Goal: Task Accomplishment & Management: Use online tool/utility

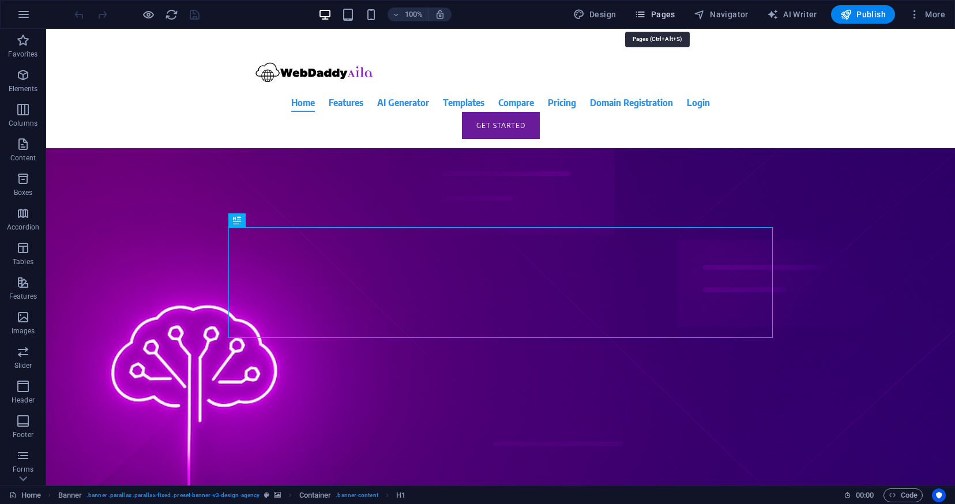
click at [663, 13] on span "Pages" at bounding box center [655, 15] width 40 height 12
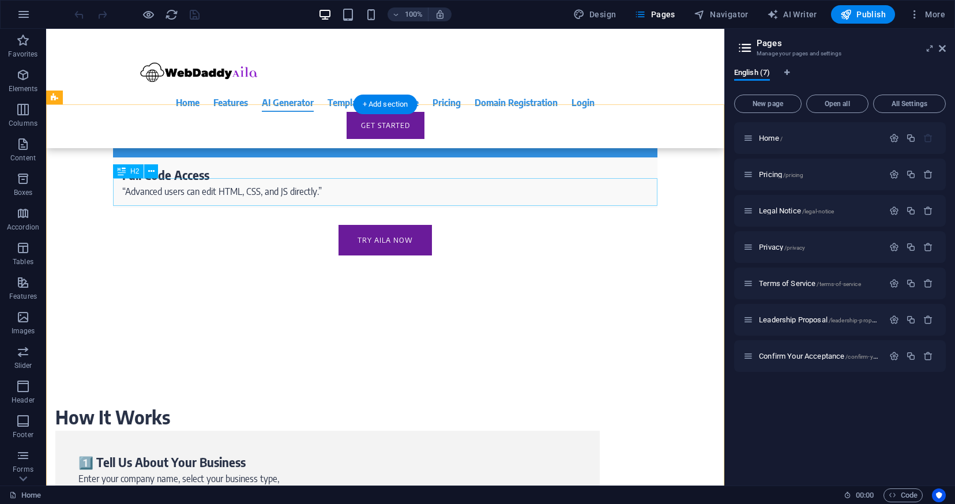
scroll to position [1015, 0]
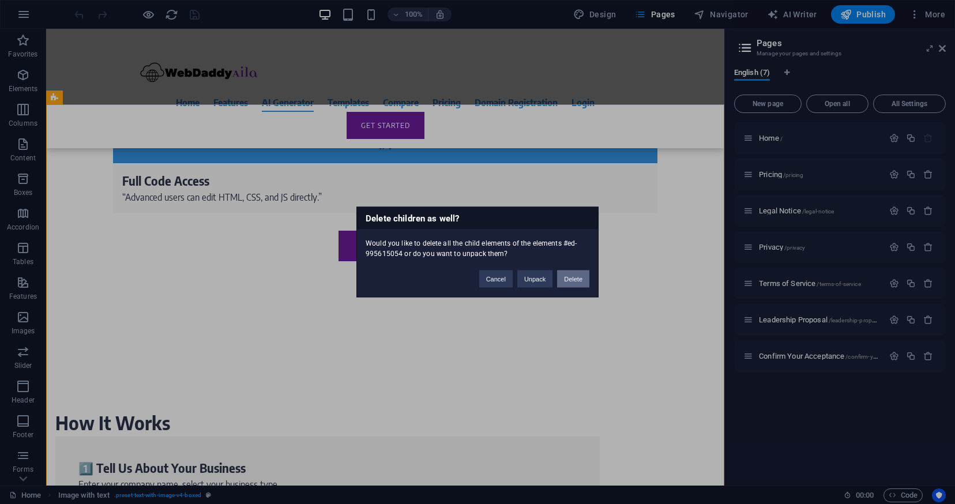
click at [576, 275] on button "Delete" at bounding box center [573, 279] width 32 height 17
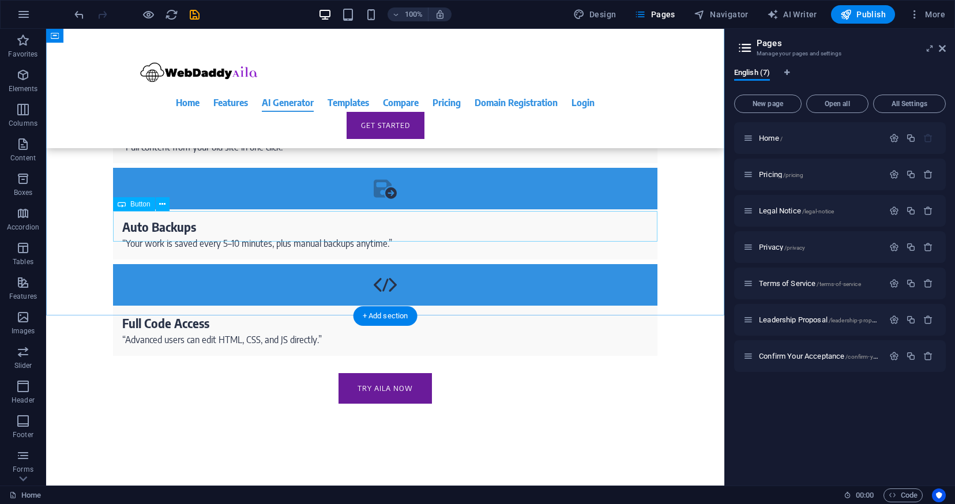
scroll to position [804, 0]
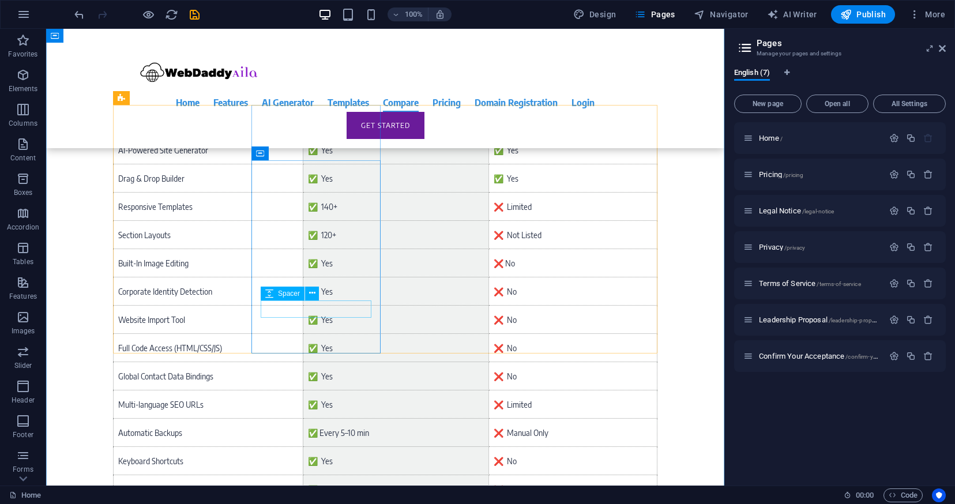
scroll to position [4735, 0]
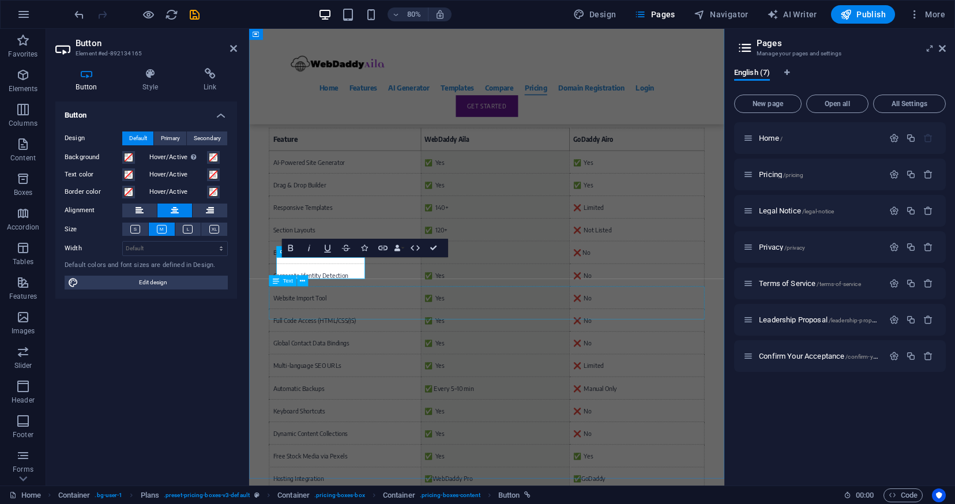
scroll to position [4784, 0]
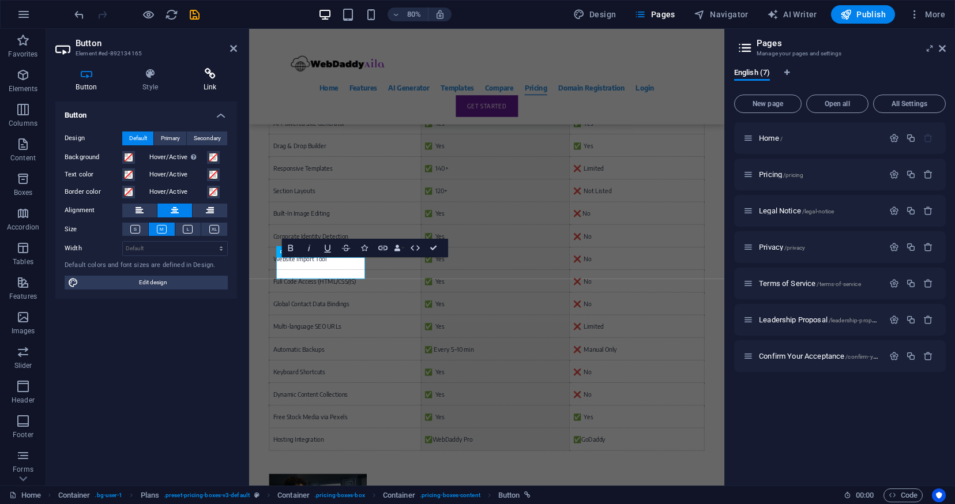
click at [204, 79] on icon at bounding box center [210, 74] width 54 height 12
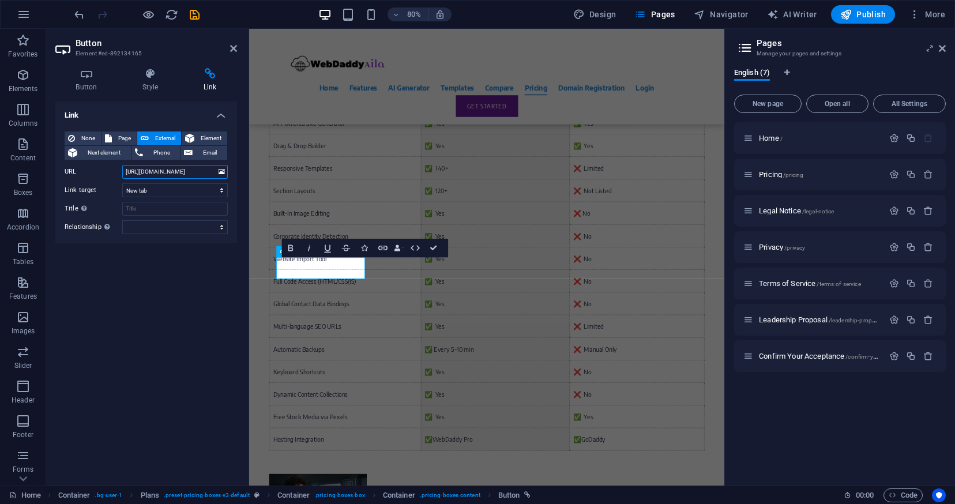
click at [181, 174] on input "[URL][DOMAIN_NAME]" at bounding box center [175, 172] width 106 height 14
paste input "cart.php?a=confproduct&i=0"
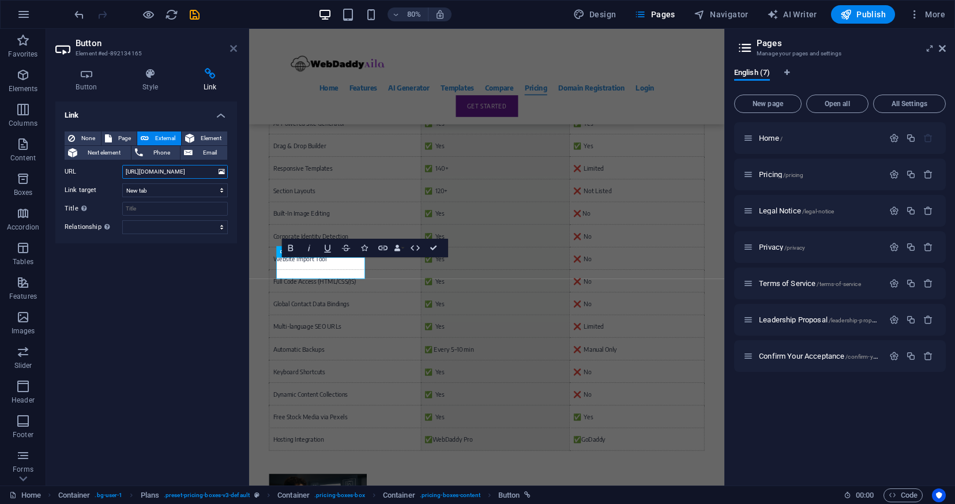
type input "[URL][DOMAIN_NAME]"
click at [232, 47] on icon at bounding box center [233, 48] width 7 height 9
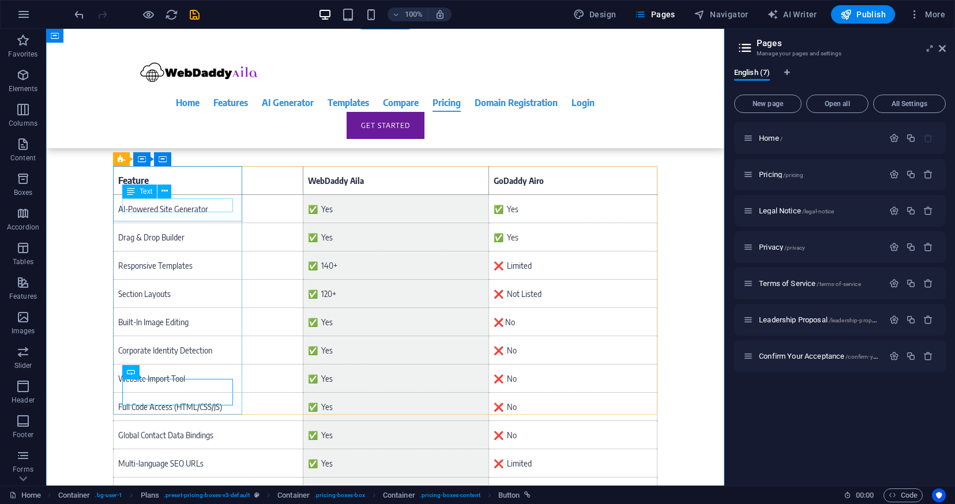
scroll to position [4663, 0]
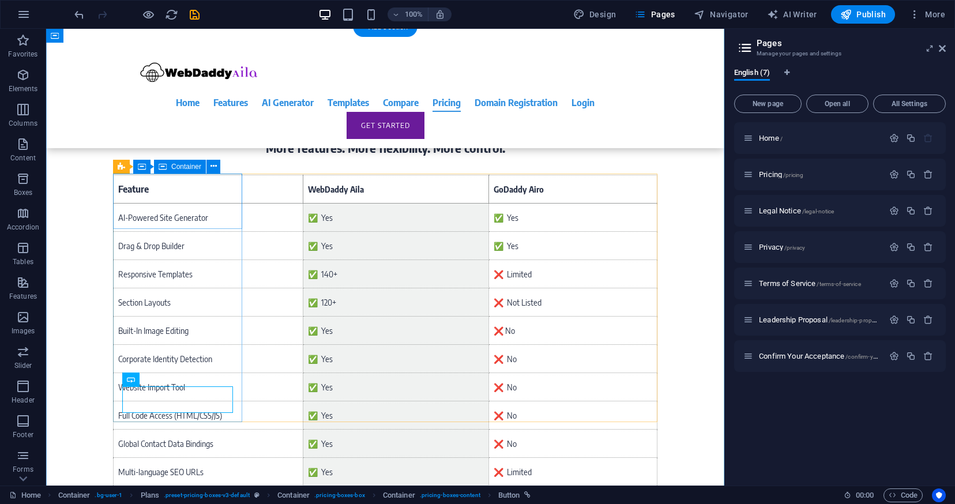
click at [209, 169] on button at bounding box center [214, 167] width 14 height 14
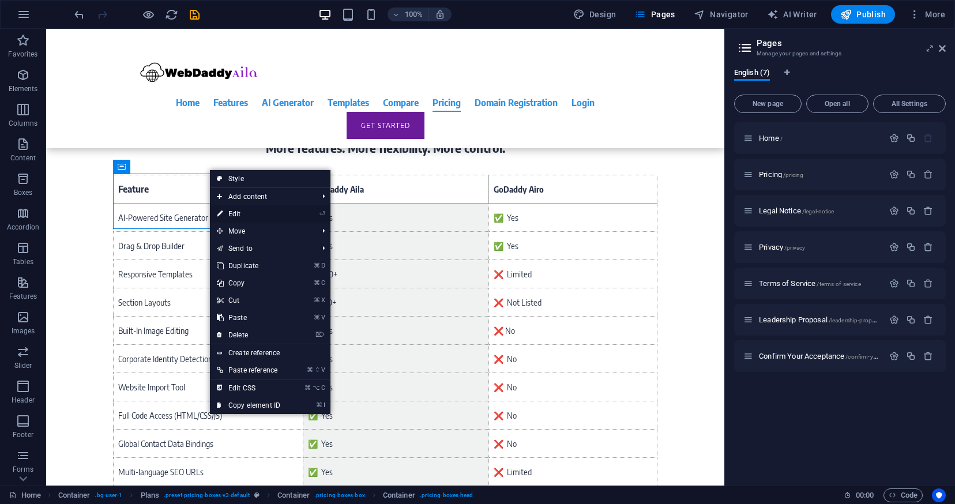
click at [242, 213] on link "⏎ Edit" at bounding box center [248, 213] width 77 height 17
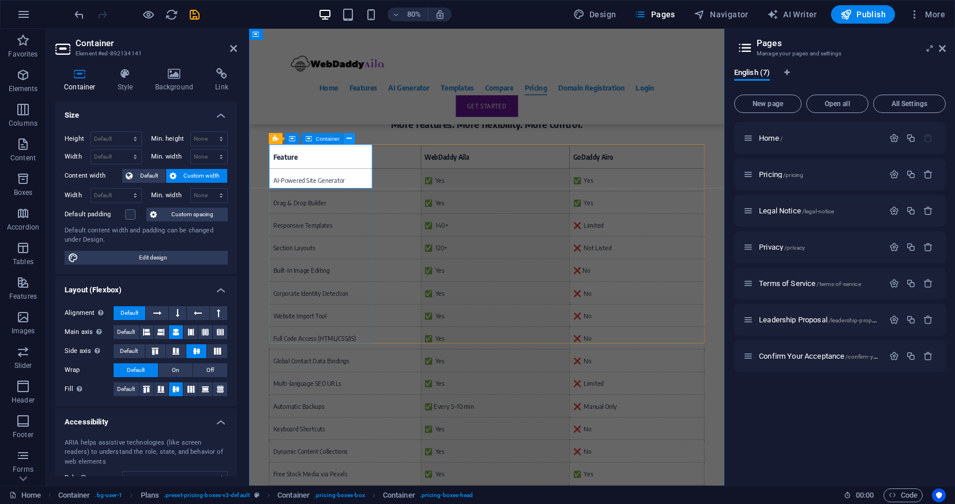
click at [346, 141] on button at bounding box center [349, 138] width 11 height 11
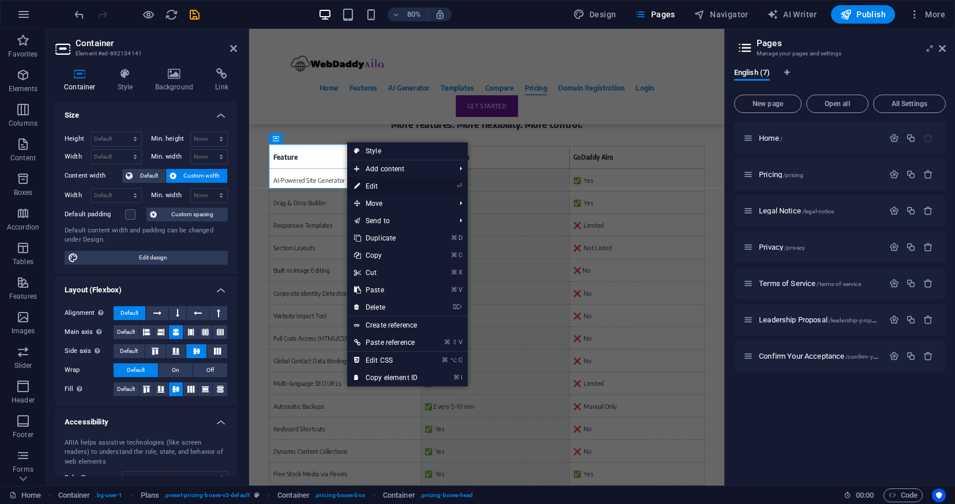
click at [364, 187] on link "⏎ Edit" at bounding box center [385, 186] width 77 height 17
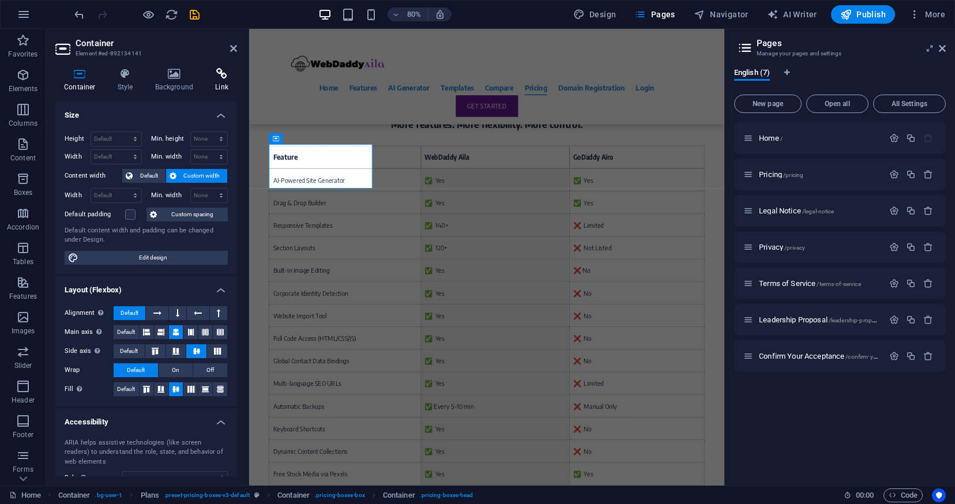
click at [214, 76] on icon at bounding box center [222, 74] width 31 height 12
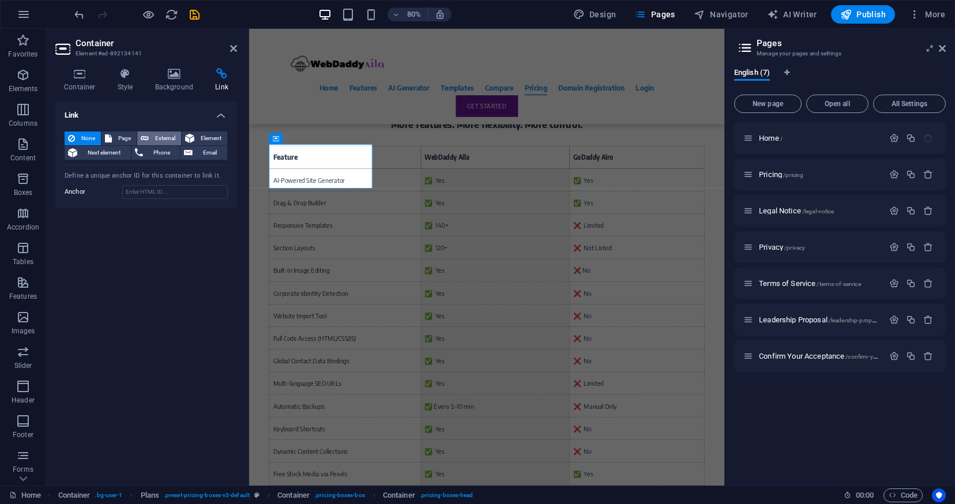
click at [164, 140] on span "External" at bounding box center [164, 139] width 25 height 14
select select "blank"
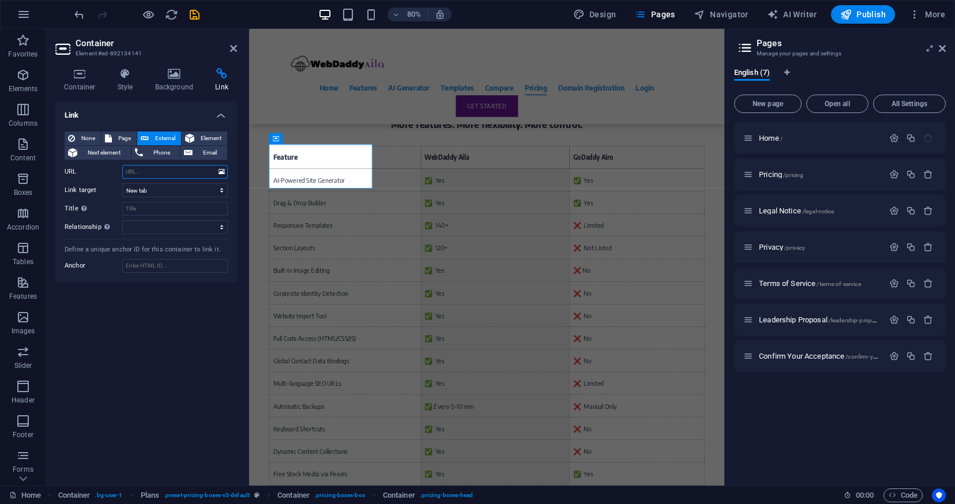
paste input "[URL][DOMAIN_NAME]"
type input "[URL][DOMAIN_NAME]"
click at [193, 8] on icon "save" at bounding box center [194, 14] width 13 height 13
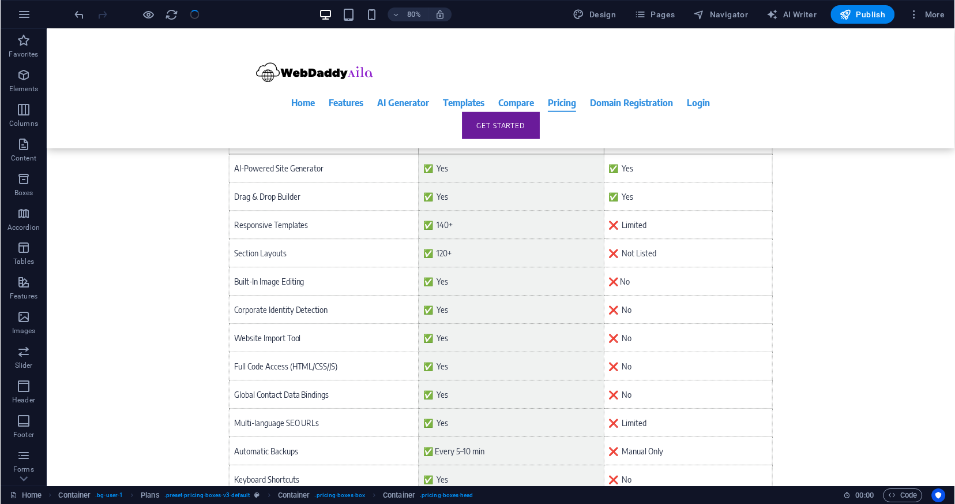
scroll to position [4663, 0]
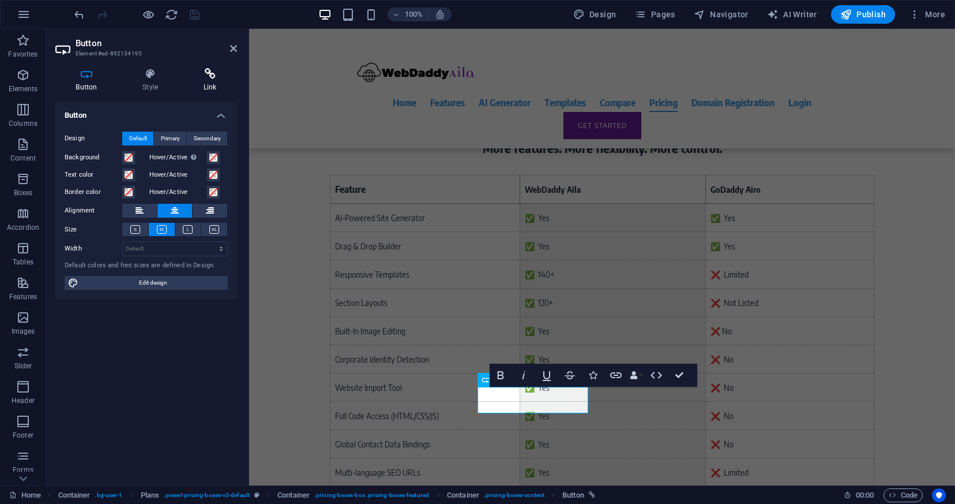
click at [213, 81] on h4 "Link" at bounding box center [210, 80] width 54 height 24
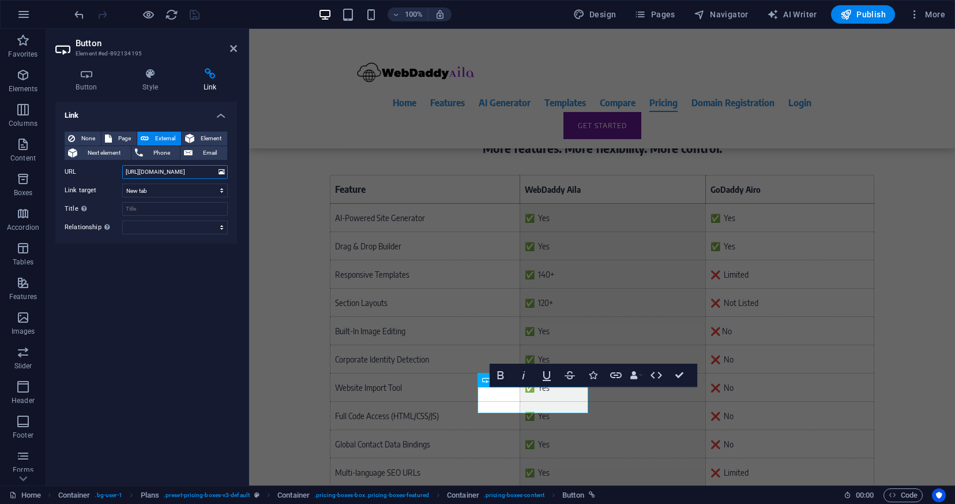
click at [166, 175] on input "[URL][DOMAIN_NAME]" at bounding box center [175, 172] width 106 height 14
paste input "/pro-hosting-1yr"
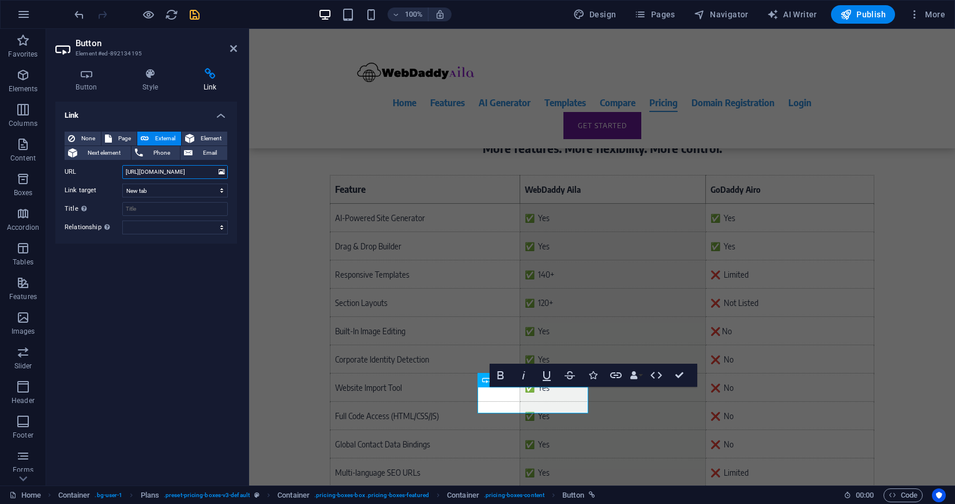
type input "[URL][DOMAIN_NAME]"
click at [194, 18] on icon "save" at bounding box center [194, 14] width 13 height 13
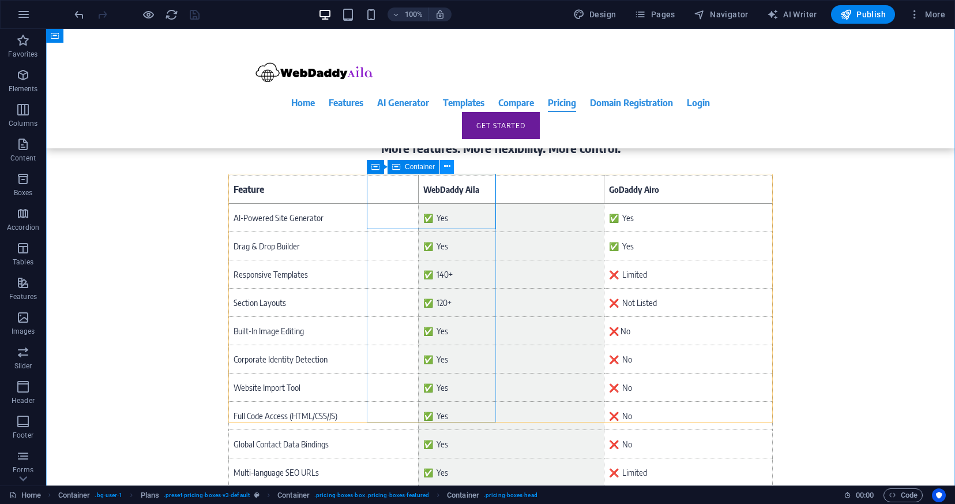
click at [443, 167] on button at bounding box center [447, 167] width 14 height 14
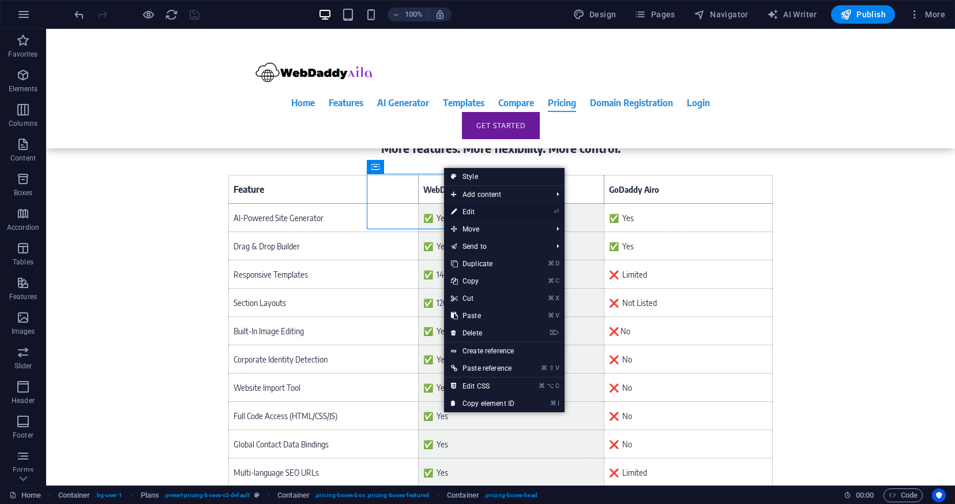
click at [485, 212] on link "⏎ Edit" at bounding box center [482, 211] width 77 height 17
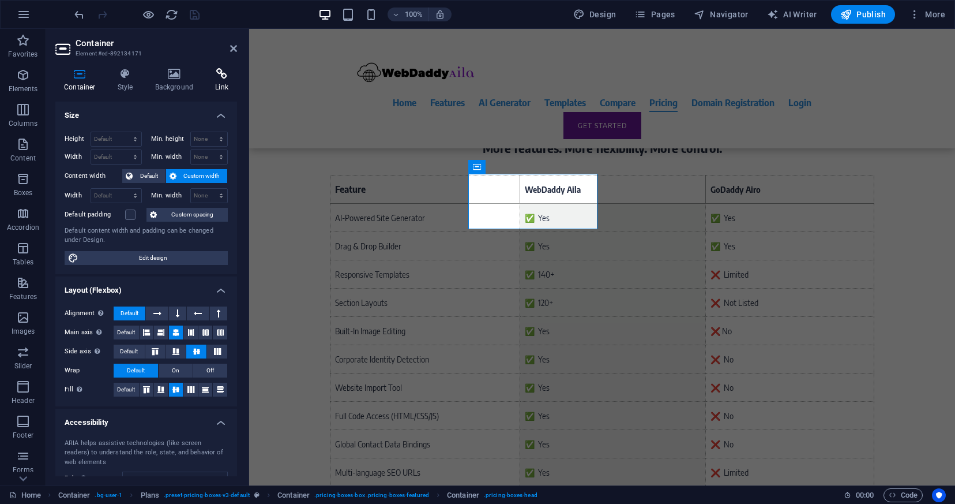
click at [214, 72] on icon at bounding box center [222, 74] width 31 height 12
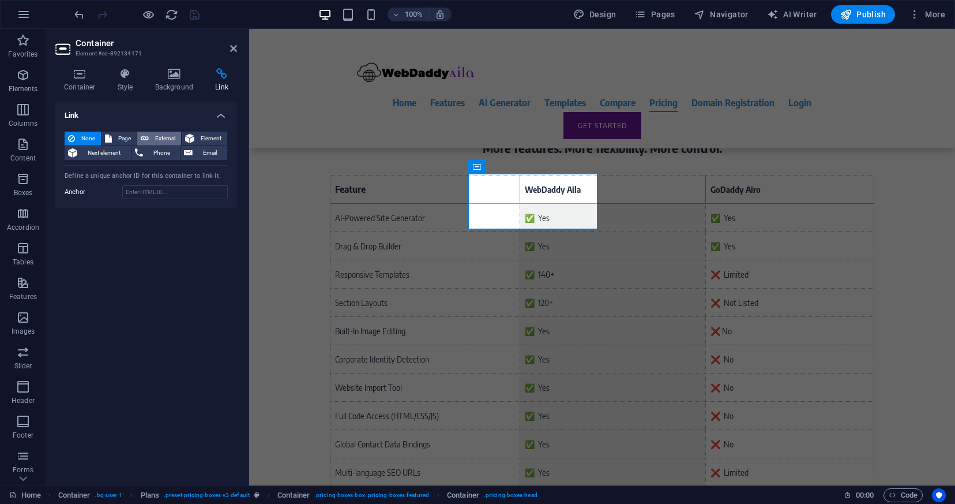
click at [167, 136] on span "External" at bounding box center [164, 139] width 25 height 14
select select "blank"
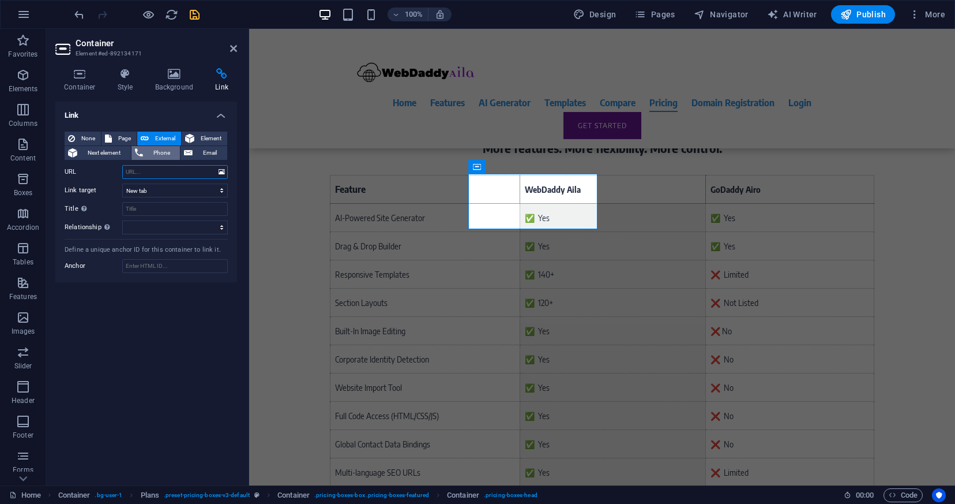
paste input "[URL][DOMAIN_NAME]"
type input "[URL][DOMAIN_NAME]"
click at [199, 20] on icon "save" at bounding box center [194, 14] width 13 height 13
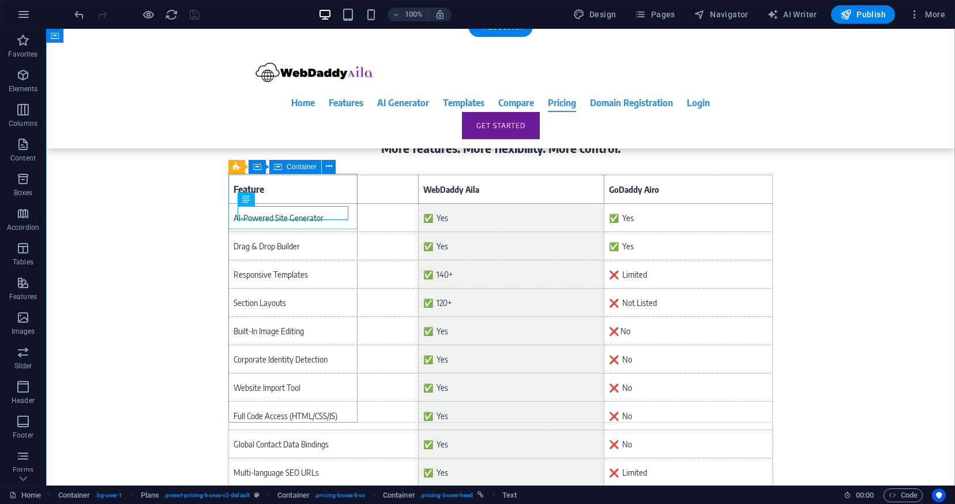
click at [328, 165] on icon at bounding box center [329, 166] width 6 height 12
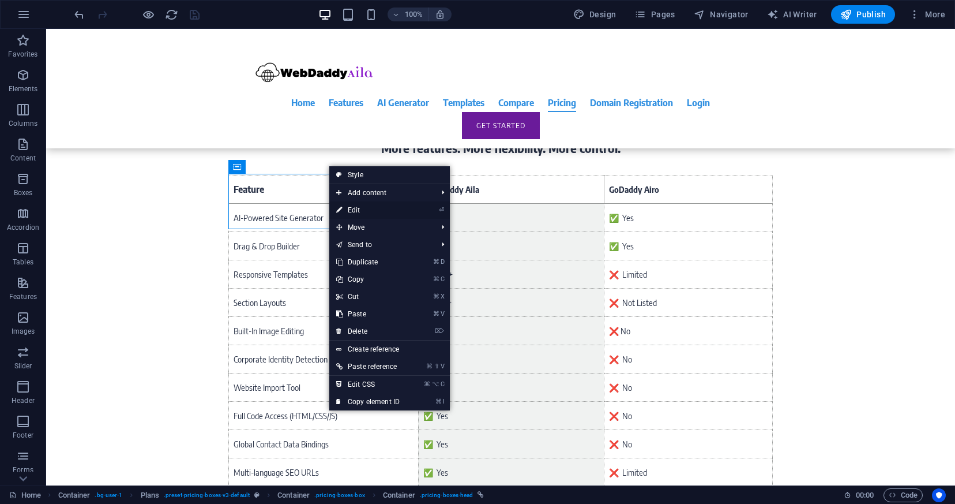
click at [350, 208] on link "⏎ Edit" at bounding box center [367, 209] width 77 height 17
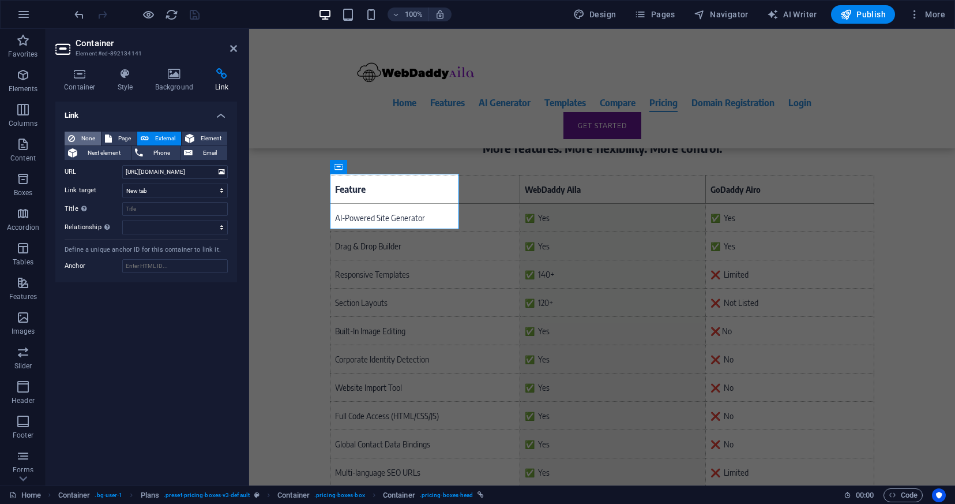
click at [89, 138] on span "None" at bounding box center [87, 139] width 19 height 14
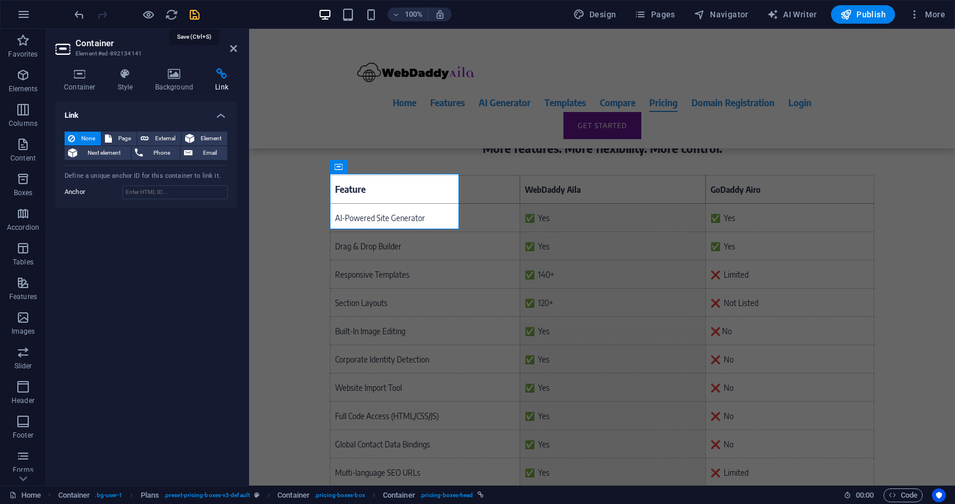
click at [194, 10] on icon "save" at bounding box center [194, 14] width 13 height 13
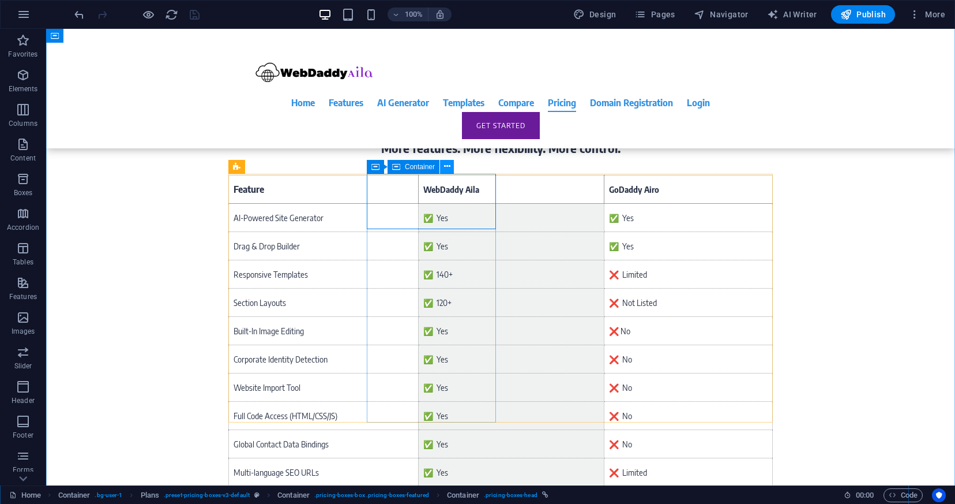
click at [446, 168] on icon at bounding box center [447, 166] width 6 height 12
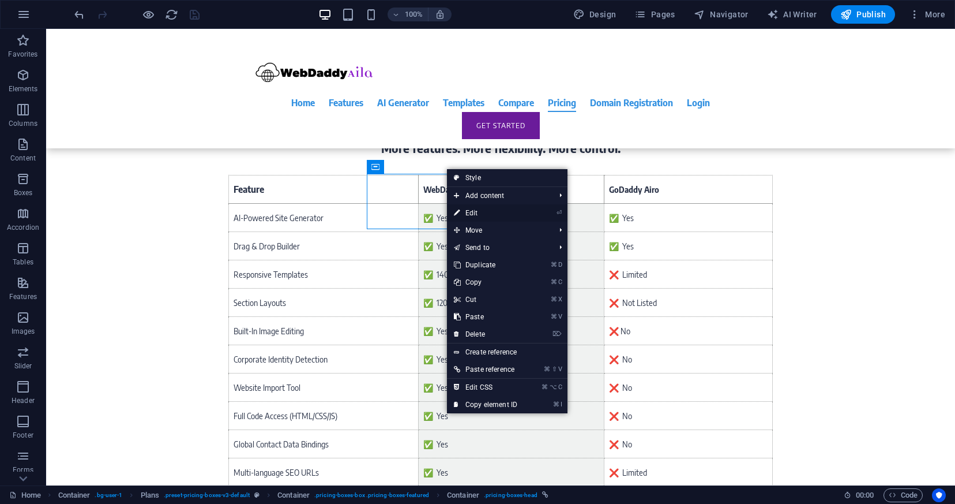
click at [471, 215] on link "⏎ Edit" at bounding box center [485, 212] width 77 height 17
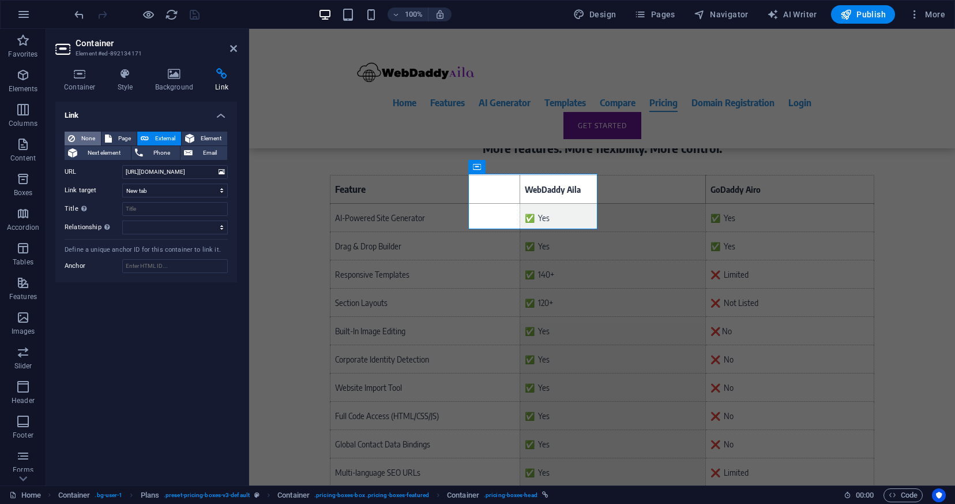
click at [85, 134] on span "None" at bounding box center [87, 139] width 19 height 14
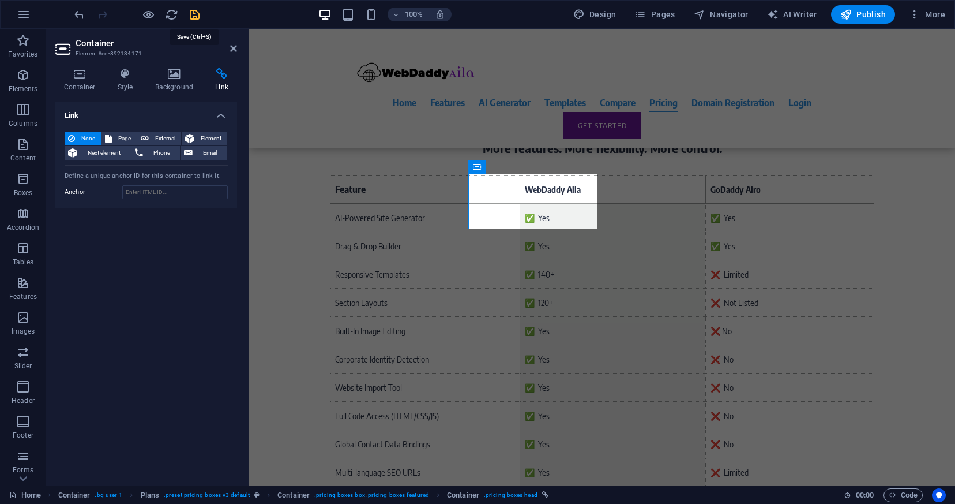
click at [193, 12] on icon "save" at bounding box center [194, 14] width 13 height 13
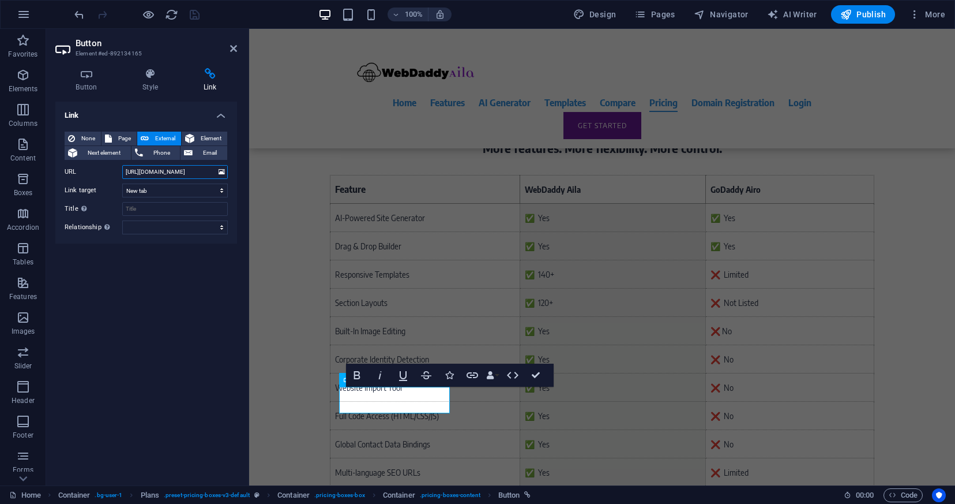
click at [175, 171] on input "[URL][DOMAIN_NAME]" at bounding box center [175, 172] width 106 height 14
paste input "index.php?rp=/store/hosting-plans/pro-hosting-monthly"
type input "[URL][DOMAIN_NAME]"
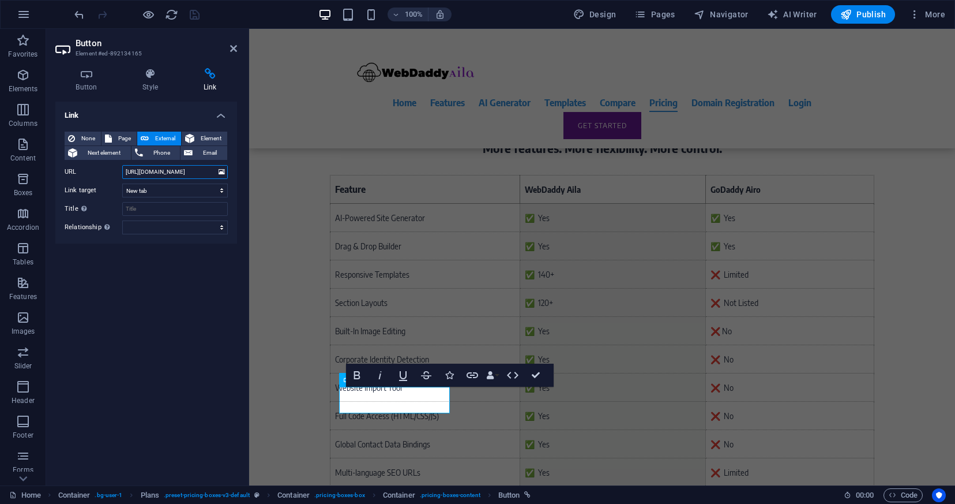
scroll to position [0, 112]
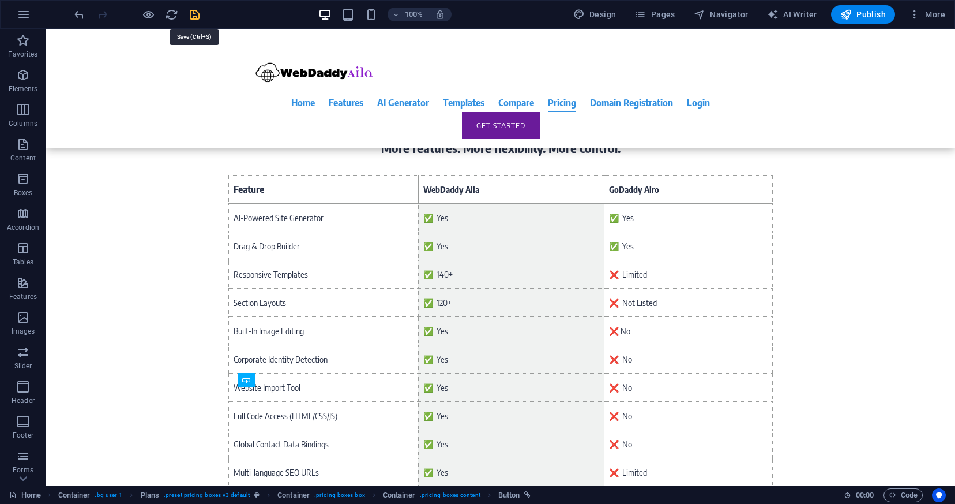
click at [190, 13] on icon "save" at bounding box center [194, 14] width 13 height 13
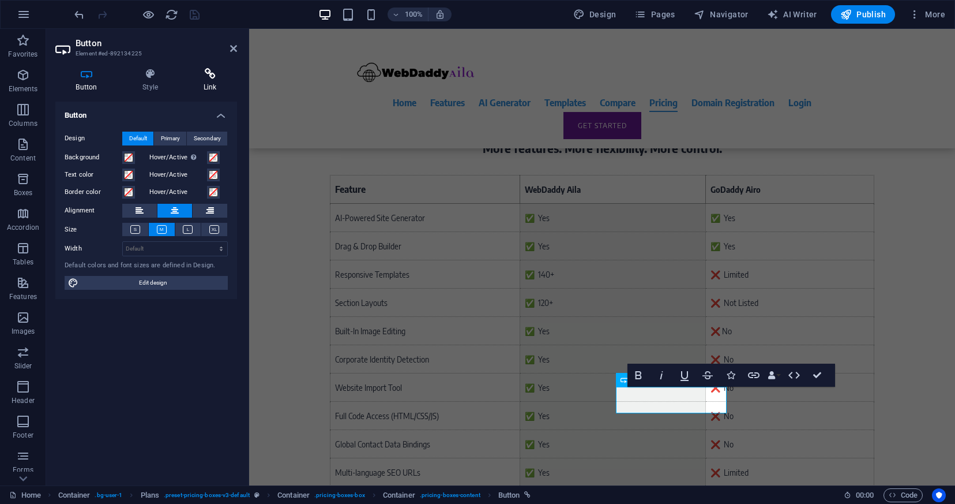
click at [205, 81] on h4 "Link" at bounding box center [210, 80] width 54 height 24
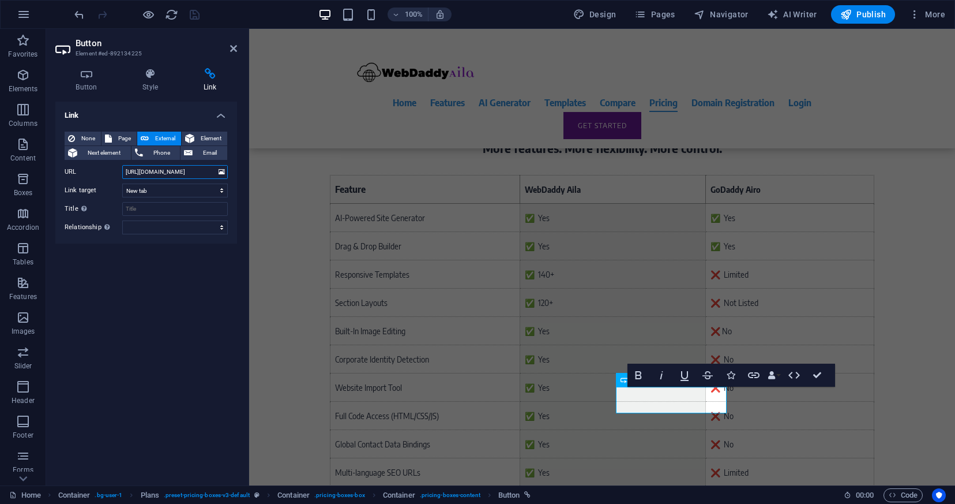
click at [158, 171] on input "[URL][DOMAIN_NAME]" at bounding box center [175, 172] width 106 height 14
paste input "/pro-hosting-3yr"
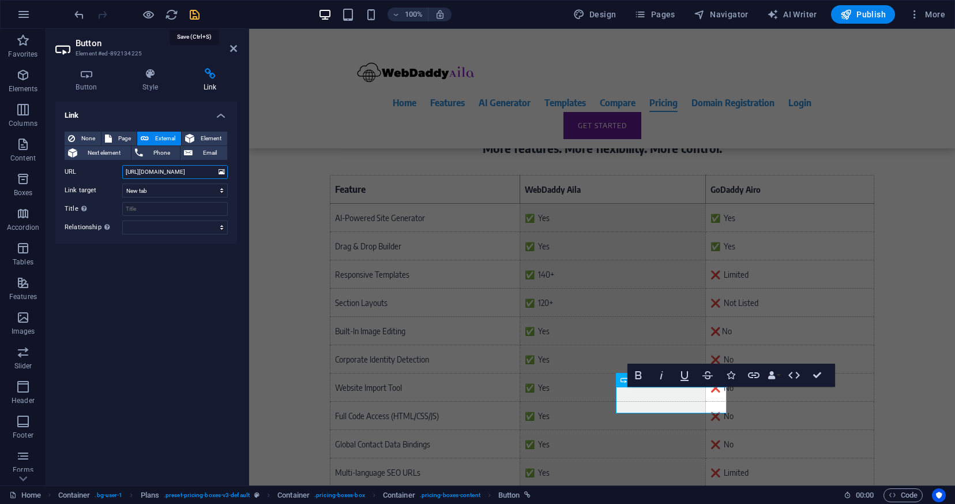
type input "[URL][DOMAIN_NAME]"
click at [195, 14] on icon "save" at bounding box center [194, 14] width 13 height 13
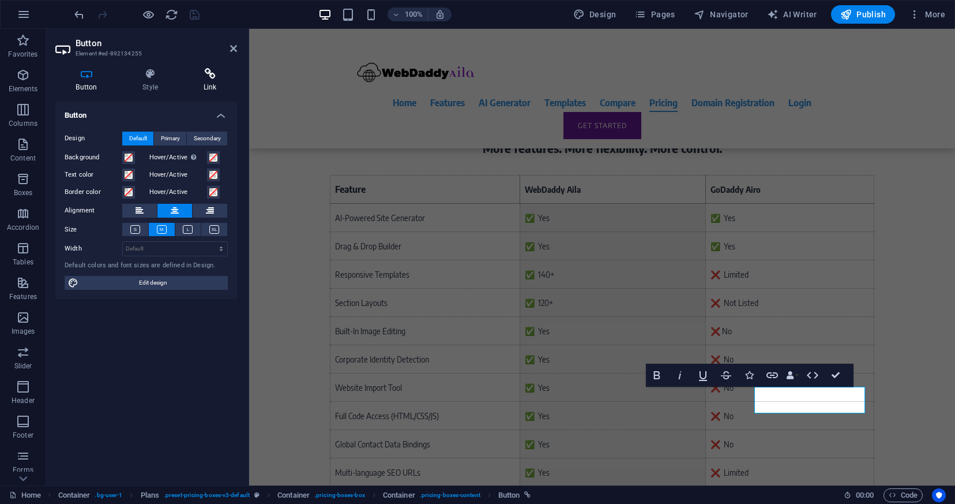
click at [209, 82] on h4 "Link" at bounding box center [210, 80] width 54 height 24
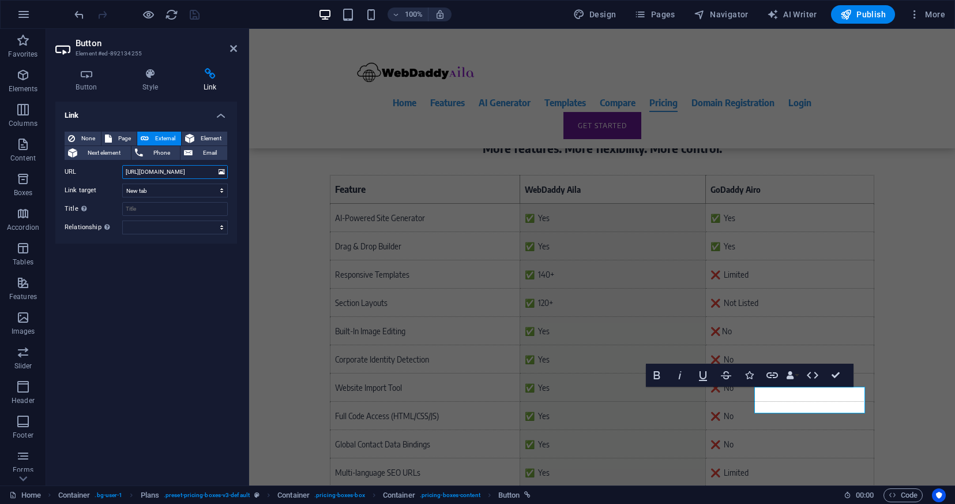
click at [174, 172] on input "[URL][DOMAIN_NAME]" at bounding box center [175, 172] width 106 height 14
paste input "/pro-hosting-5yr"
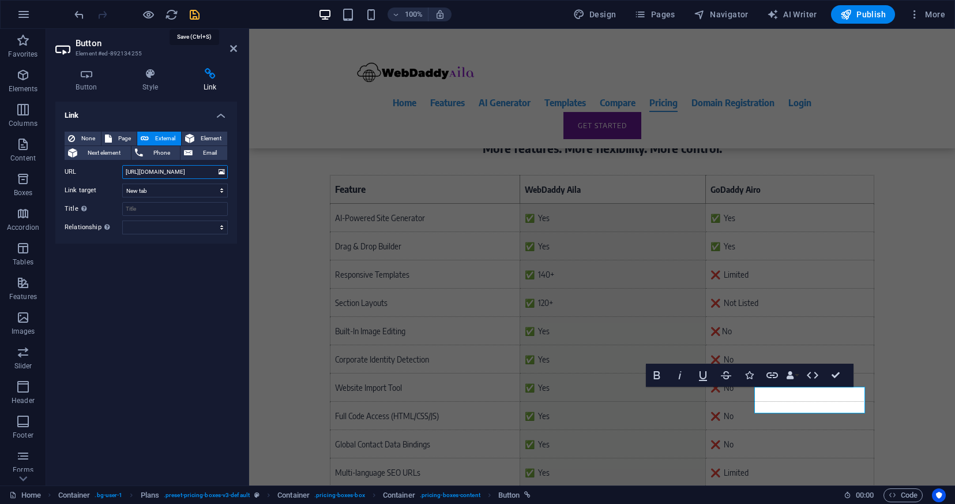
type input "[URL][DOMAIN_NAME]"
click at [194, 17] on icon "save" at bounding box center [194, 14] width 13 height 13
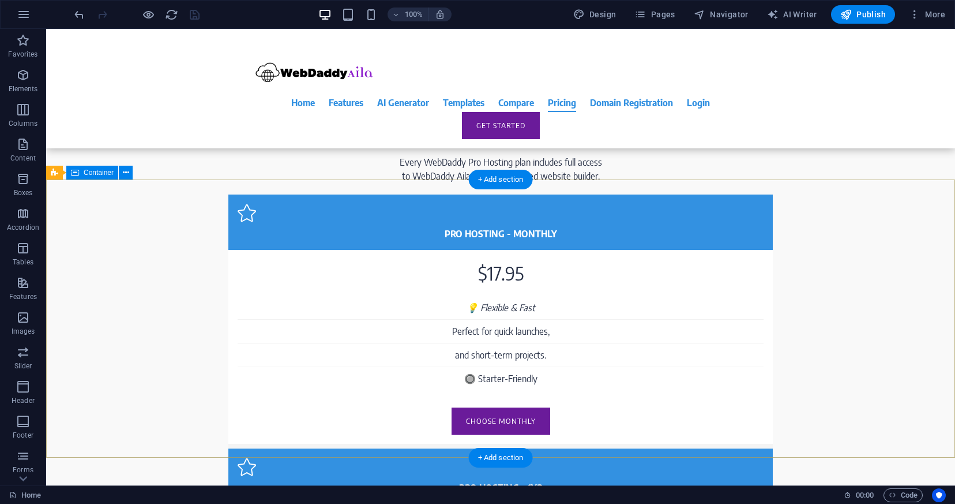
scroll to position [6103, 0]
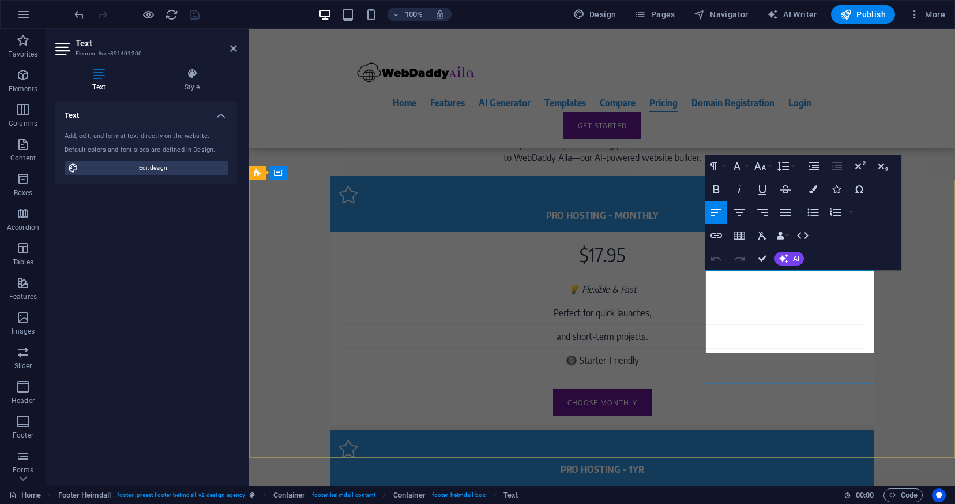
drag, startPoint x: 752, startPoint y: 346, endPoint x: 705, endPoint y: 331, distance: 49.6
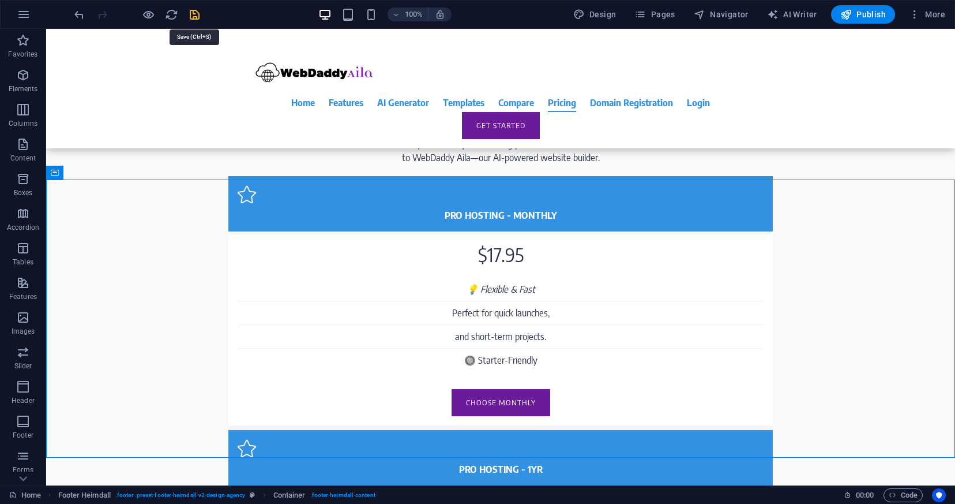
click at [196, 17] on icon "save" at bounding box center [194, 14] width 13 height 13
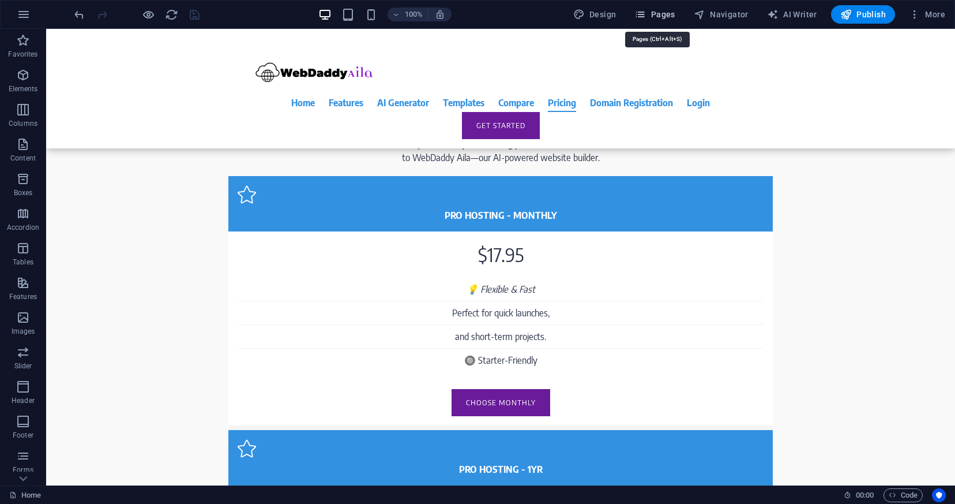
click at [654, 18] on span "Pages" at bounding box center [655, 15] width 40 height 12
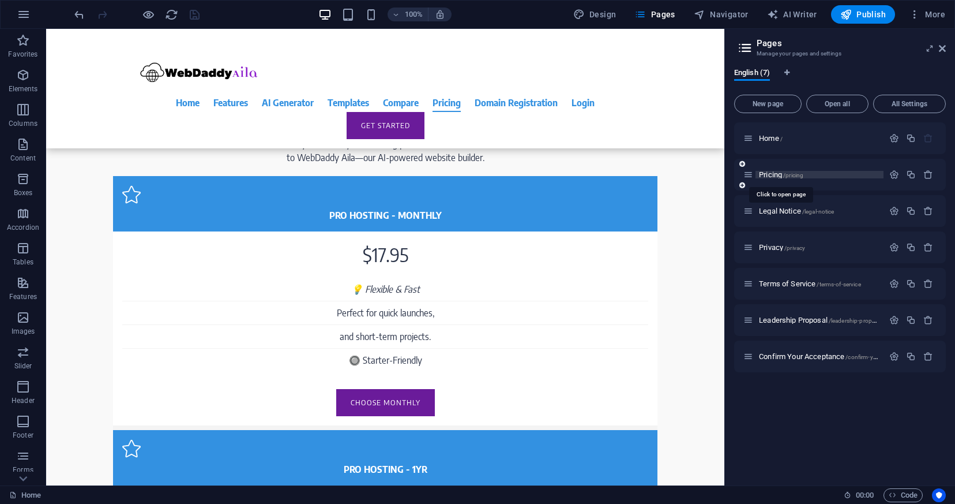
click at [771, 175] on span "Pricing /pricing" at bounding box center [781, 174] width 44 height 9
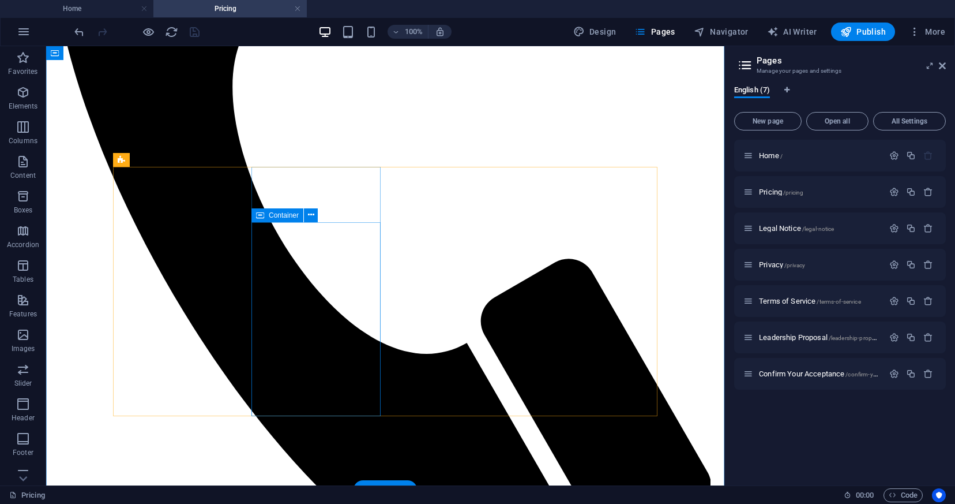
scroll to position [552, 0]
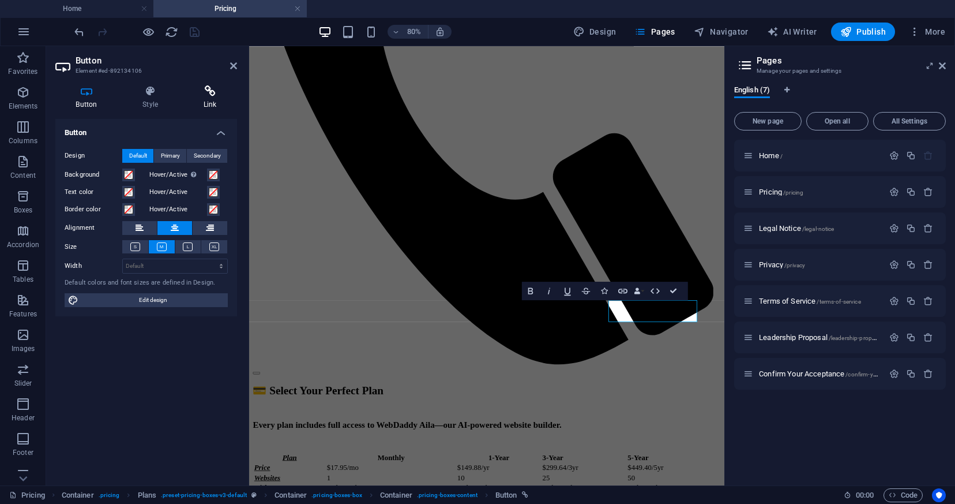
click at [209, 99] on h4 "Link" at bounding box center [210, 97] width 54 height 24
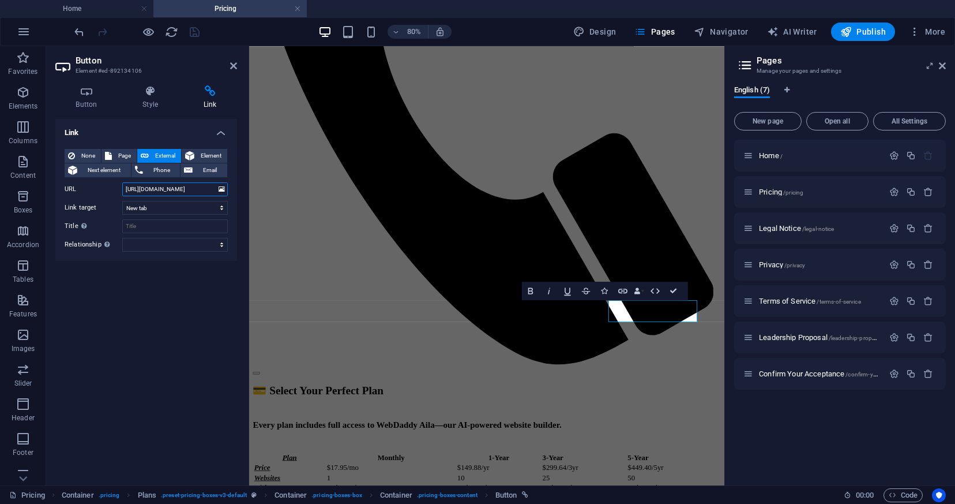
click at [171, 191] on input "[URL][DOMAIN_NAME]" at bounding box center [175, 189] width 106 height 14
paste input "/pro-hosting-5yr"
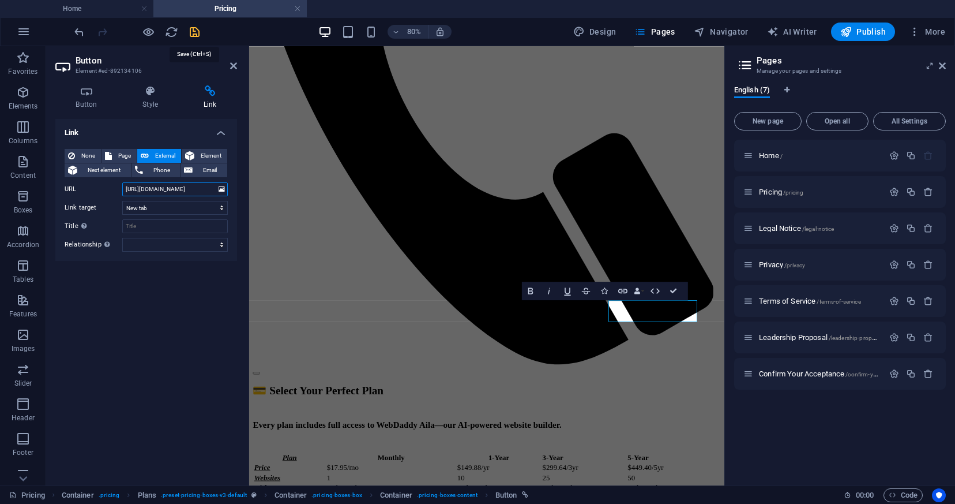
type input "[URL][DOMAIN_NAME]"
click at [194, 34] on icon "save" at bounding box center [194, 31] width 13 height 13
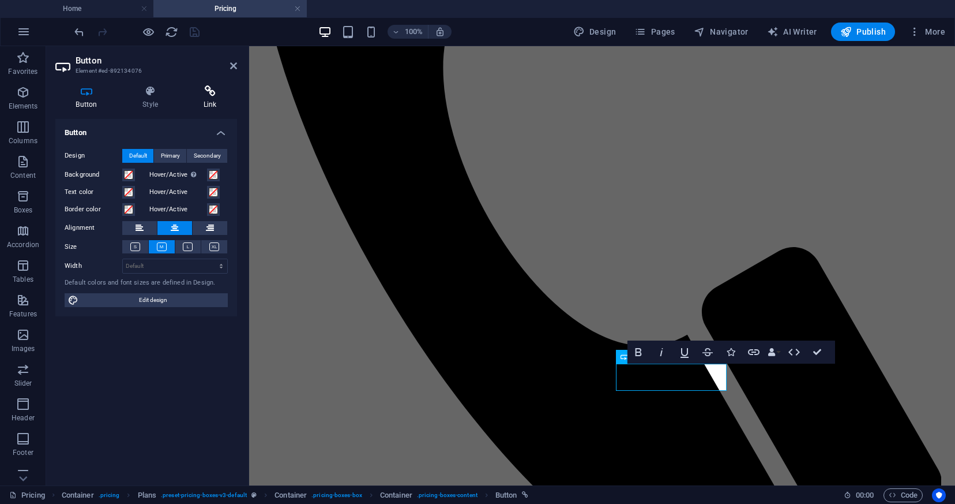
click at [213, 97] on h4 "Link" at bounding box center [210, 97] width 54 height 24
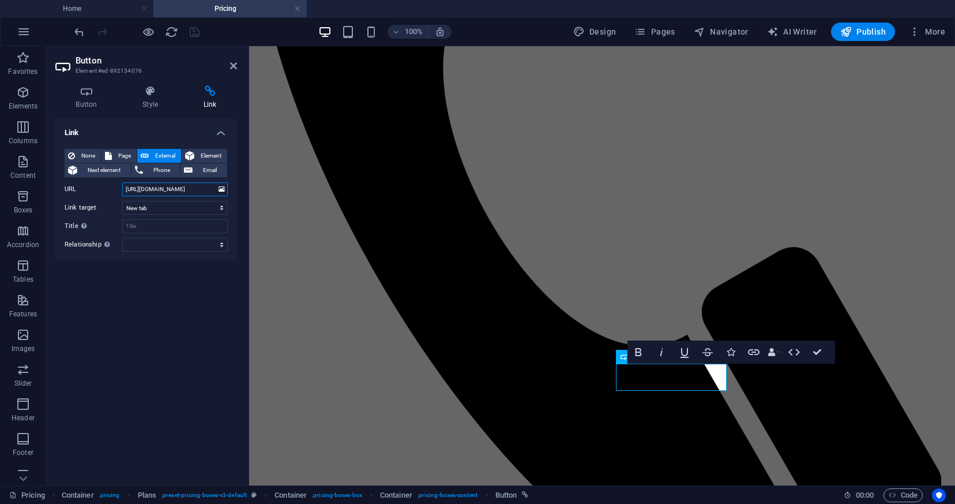
click at [167, 189] on input "[URL][DOMAIN_NAME]" at bounding box center [175, 189] width 106 height 14
click at [175, 192] on input "[URL][DOMAIN_NAME]" at bounding box center [175, 189] width 106 height 14
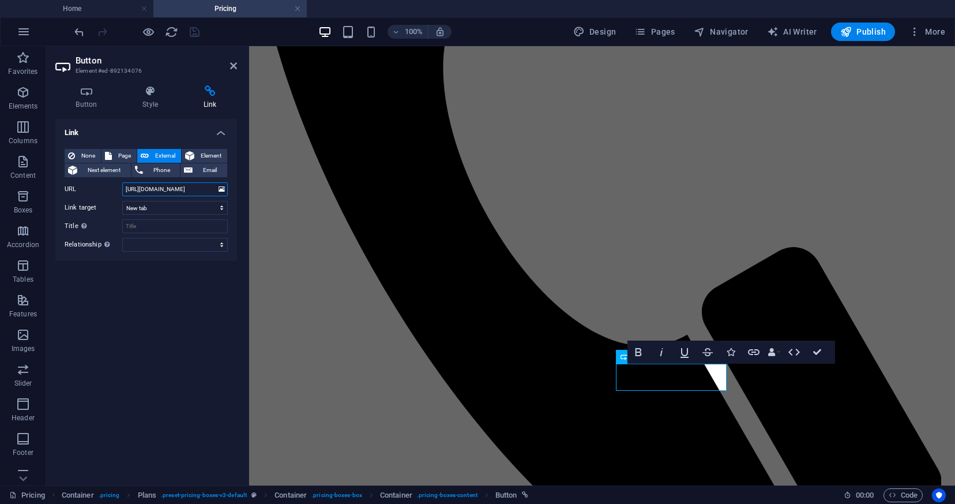
click at [175, 192] on input "[URL][DOMAIN_NAME]" at bounding box center [175, 189] width 106 height 14
paste input "/pro-hosting-3yr"
type input "[URL][DOMAIN_NAME]"
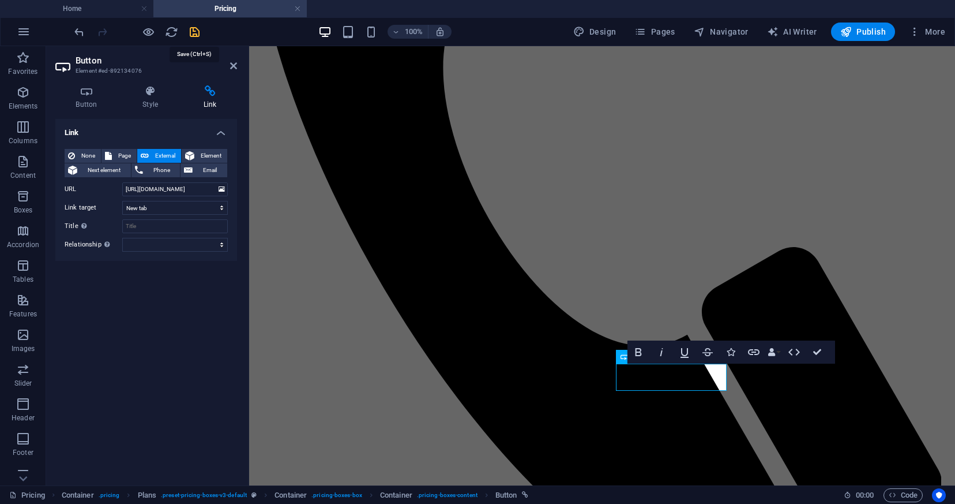
click at [197, 34] on icon "save" at bounding box center [194, 31] width 13 height 13
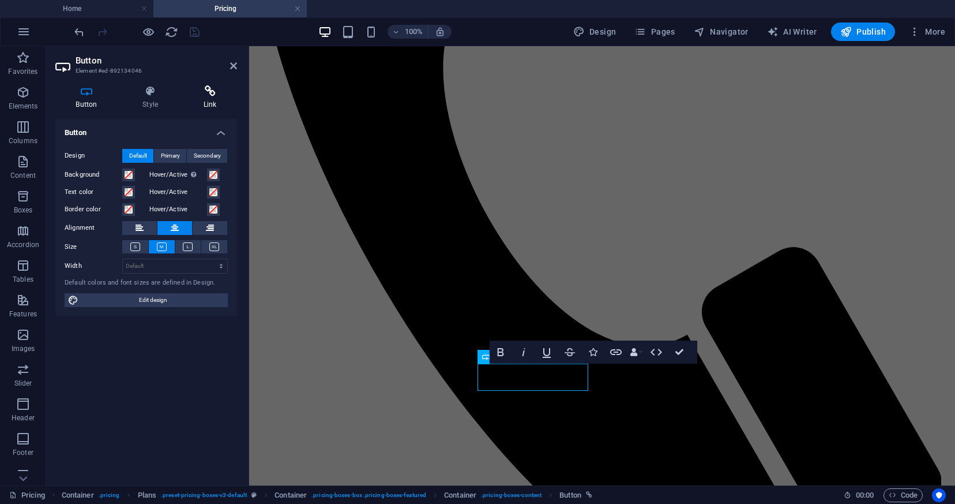
click at [203, 99] on h4 "Link" at bounding box center [210, 97] width 54 height 24
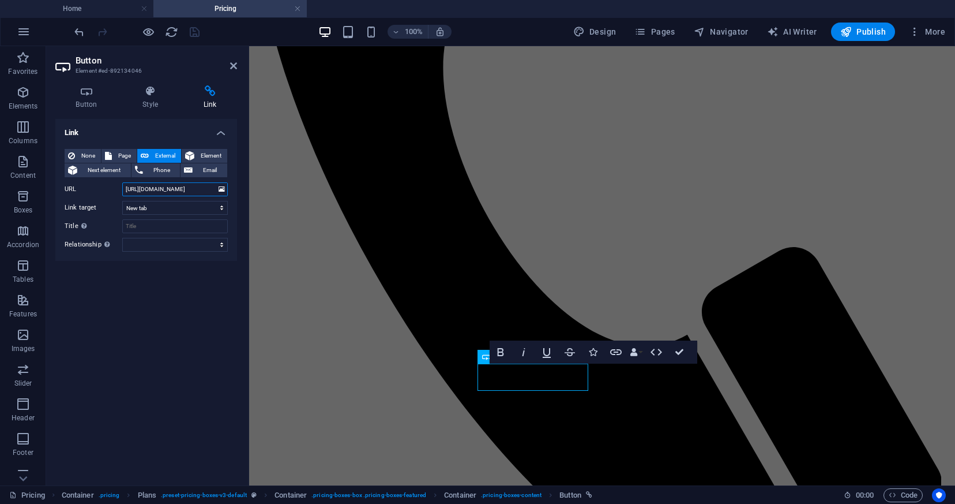
click at [182, 186] on input "[URL][DOMAIN_NAME]" at bounding box center [175, 189] width 106 height 14
paste input "/pro-hosting-1yr"
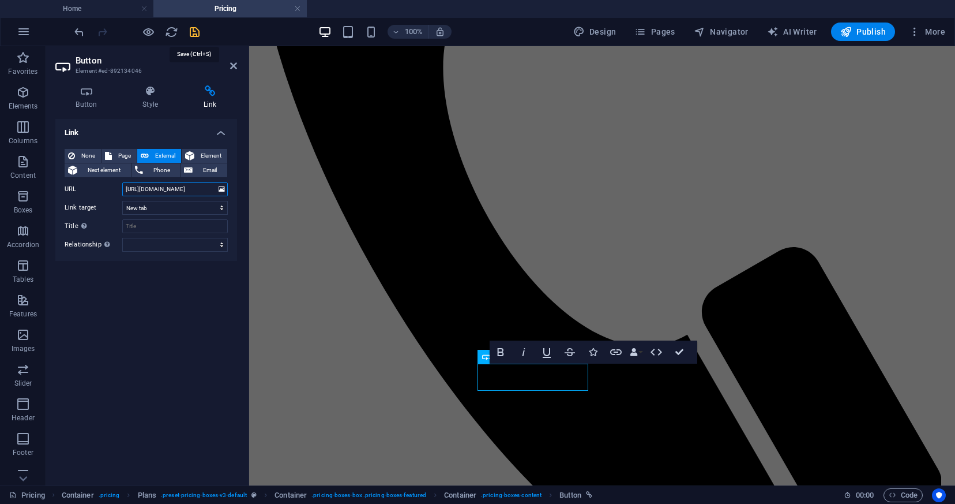
type input "[URL][DOMAIN_NAME]"
click at [196, 36] on icon "save" at bounding box center [194, 31] width 13 height 13
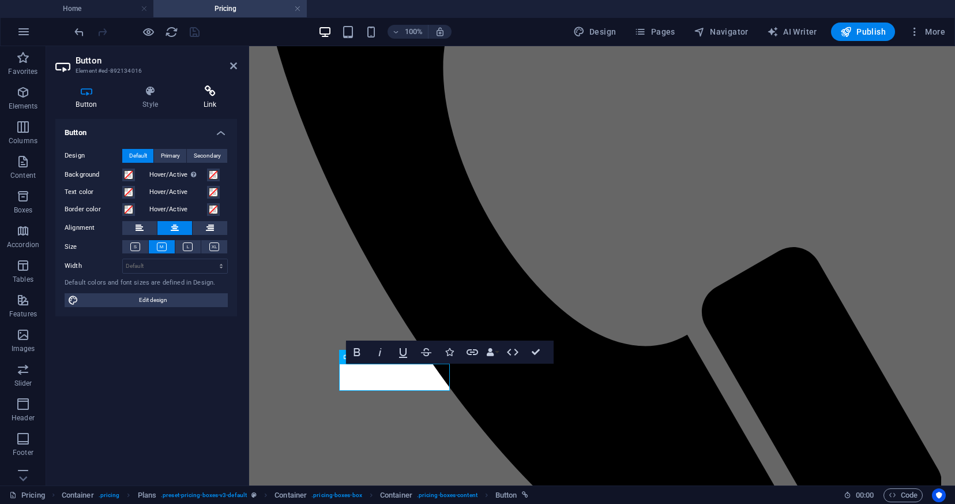
click at [210, 104] on h4 "Link" at bounding box center [210, 97] width 54 height 24
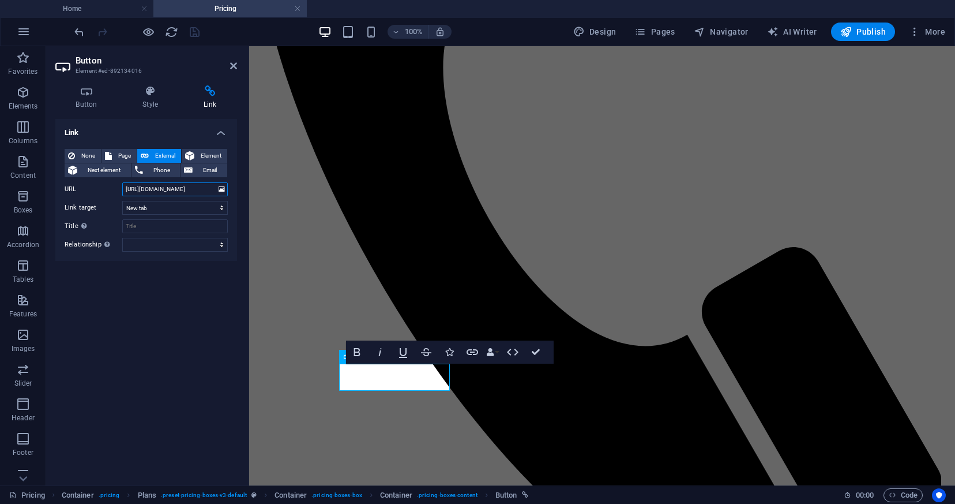
click at [201, 186] on input "[URL][DOMAIN_NAME]" at bounding box center [175, 189] width 106 height 14
paste input "/pro-hosting-monthly"
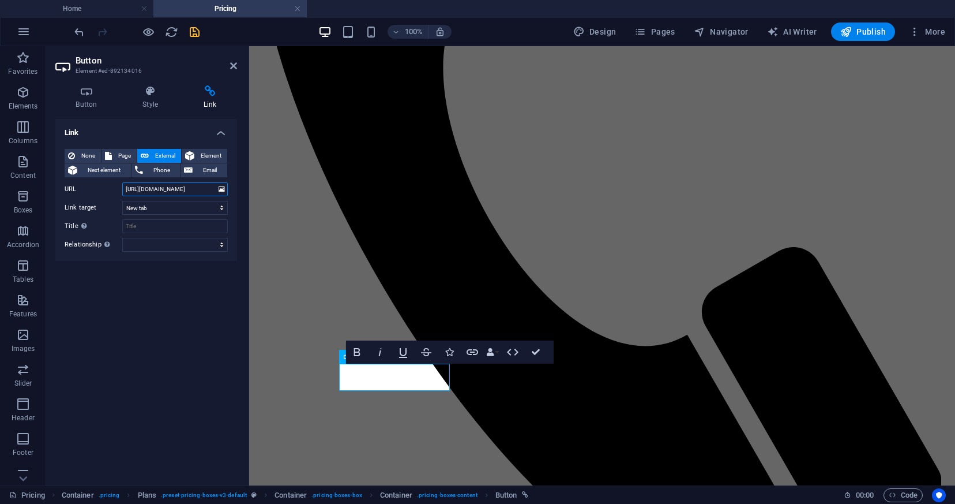
type input "[URL][DOMAIN_NAME]"
click at [196, 38] on button "save" at bounding box center [194, 32] width 14 height 14
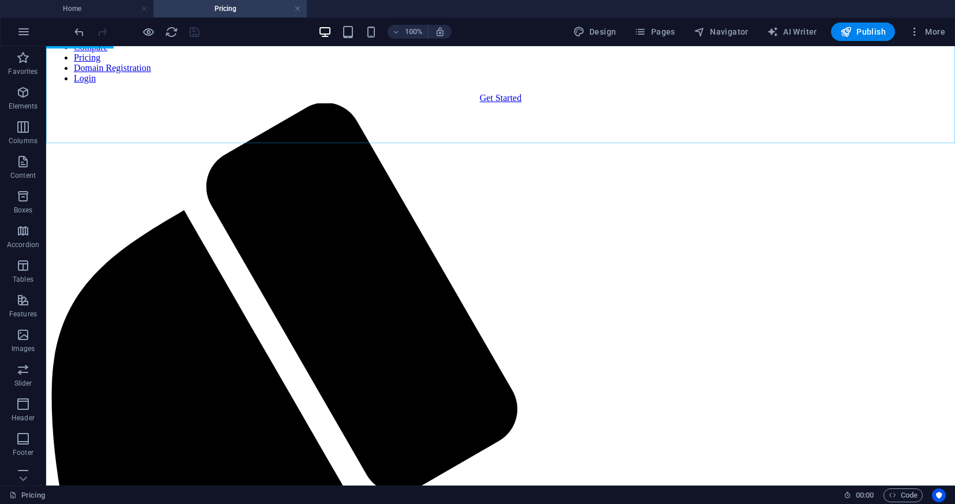
scroll to position [123, 0]
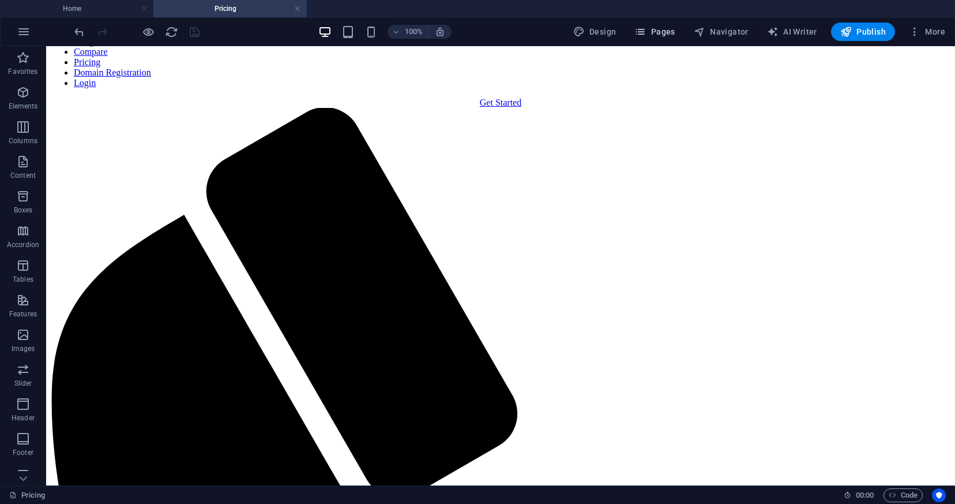
click at [666, 36] on span "Pages" at bounding box center [655, 32] width 40 height 12
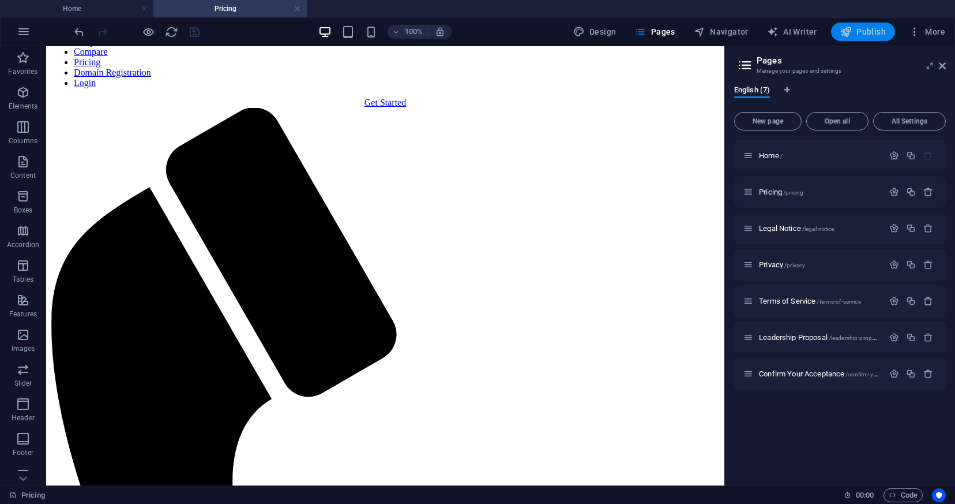
click at [851, 33] on icon "button" at bounding box center [846, 32] width 12 height 12
